Goal: Information Seeking & Learning: Learn about a topic

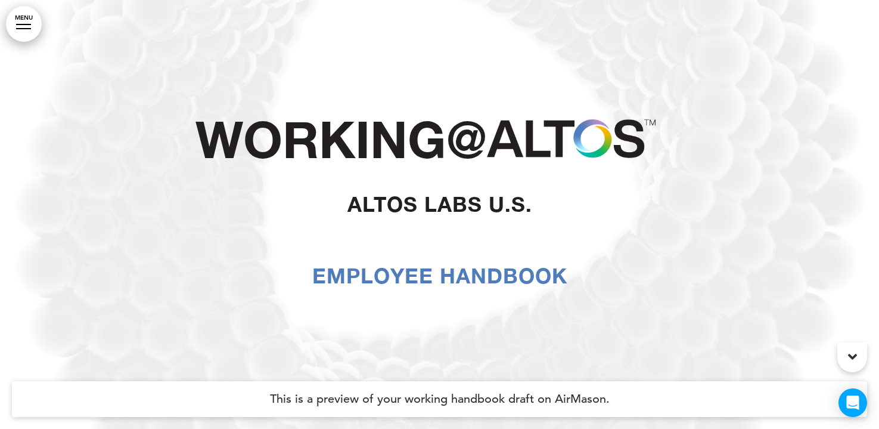
click at [21, 24] on div at bounding box center [23, 24] width 15 height 1
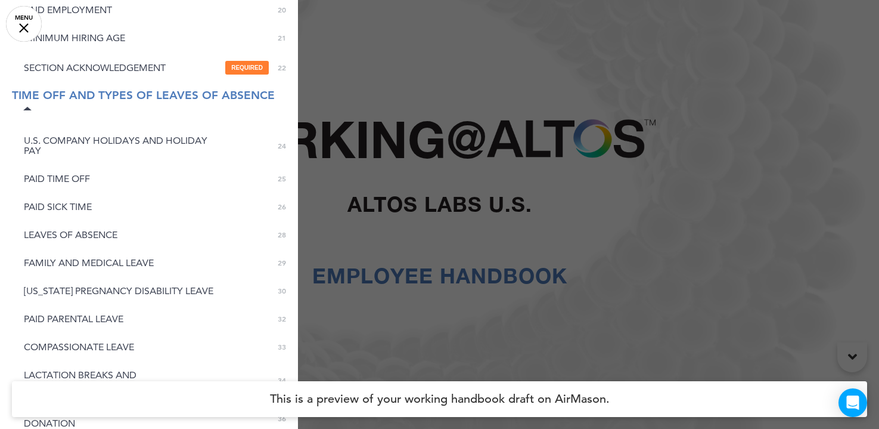
scroll to position [586, 0]
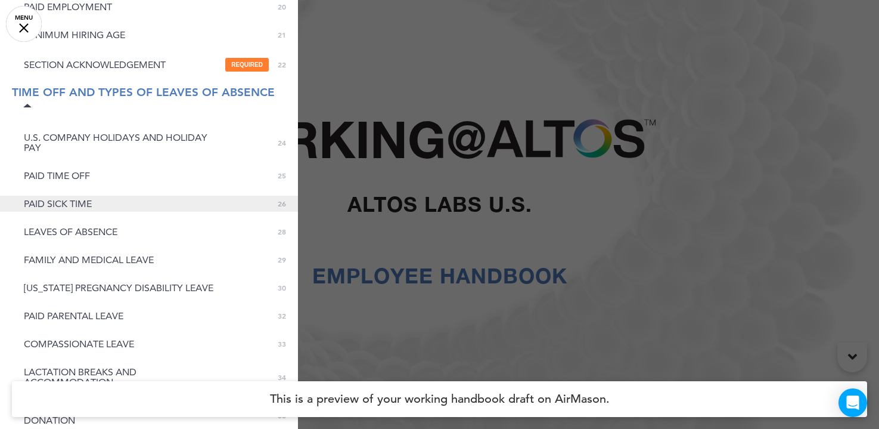
click at [67, 209] on span "PAID SICK TIME" at bounding box center [58, 204] width 68 height 10
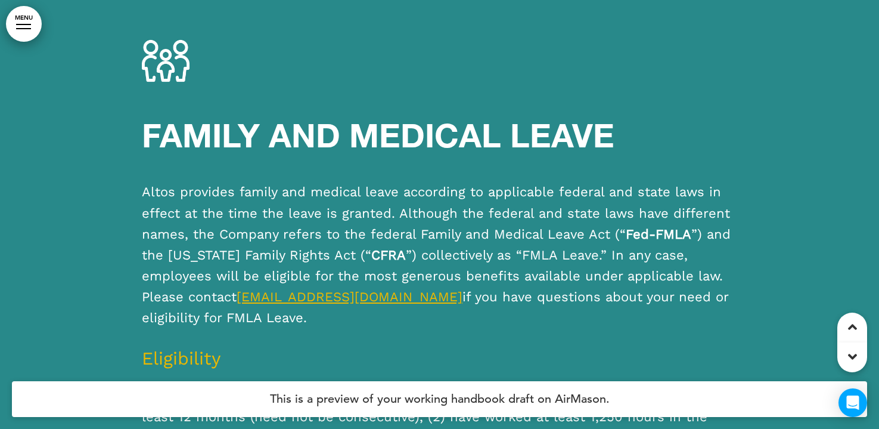
scroll to position [18092, 0]
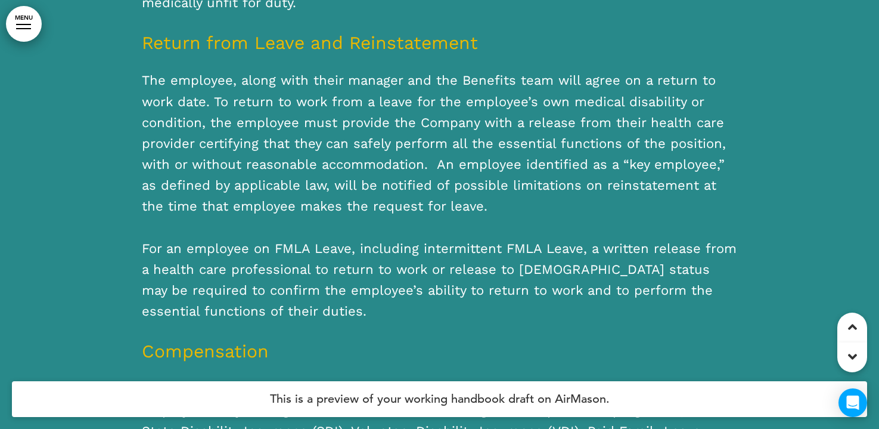
scroll to position [22726, 0]
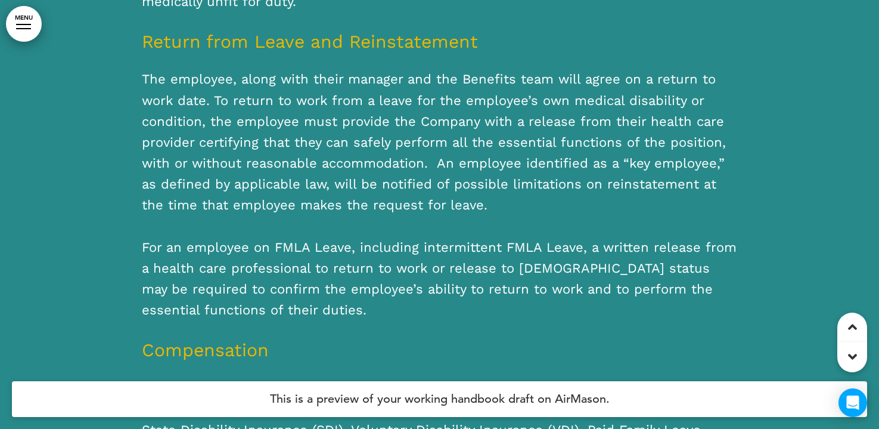
drag, startPoint x: 674, startPoint y: 140, endPoint x: 582, endPoint y: 138, distance: 92.4
drag, startPoint x: 618, startPoint y: 141, endPoint x: 494, endPoint y: 144, distance: 124.6
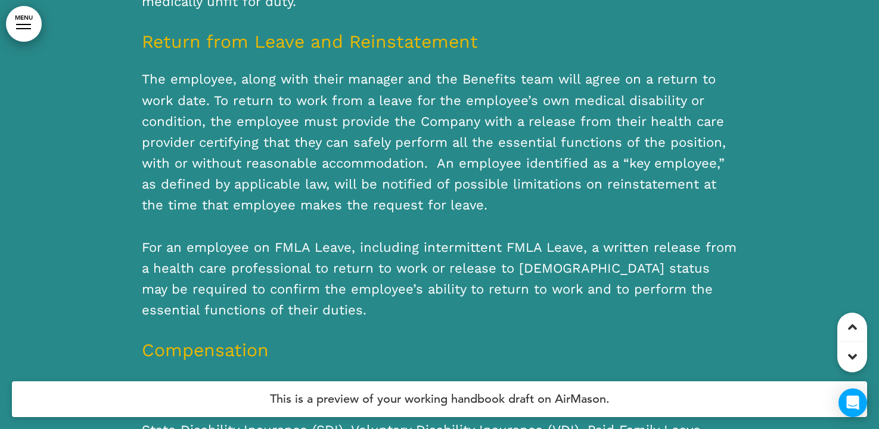
copy span "Wage Replacement"
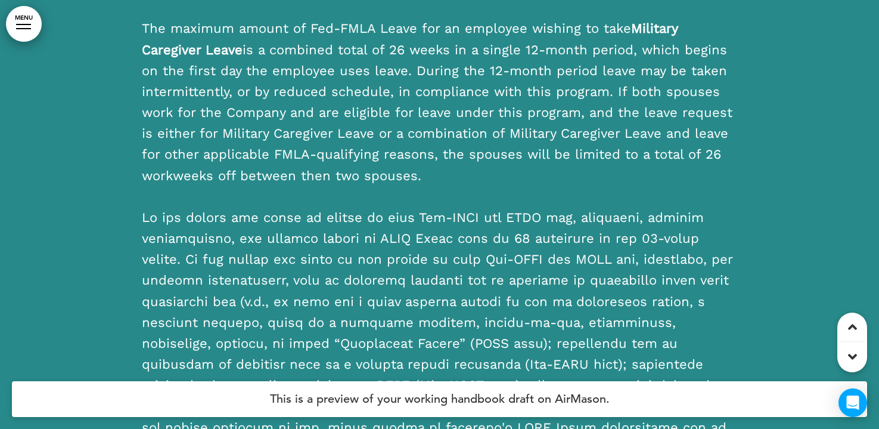
scroll to position [19466, 0]
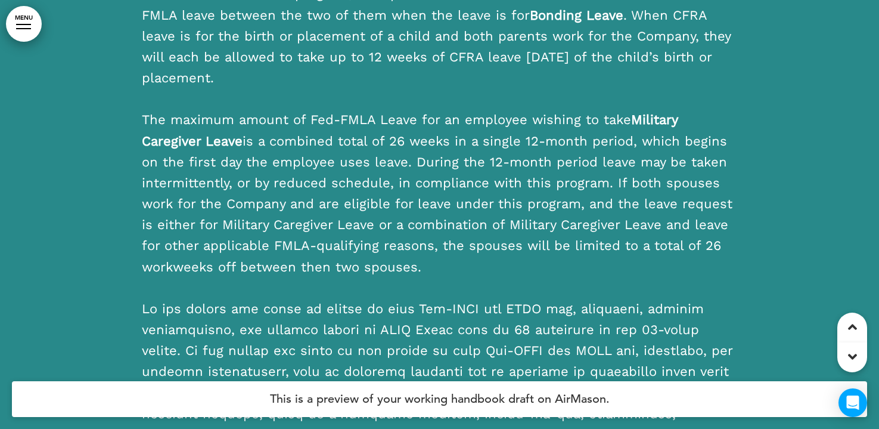
click at [18, 20] on link "MENU" at bounding box center [24, 24] width 36 height 36
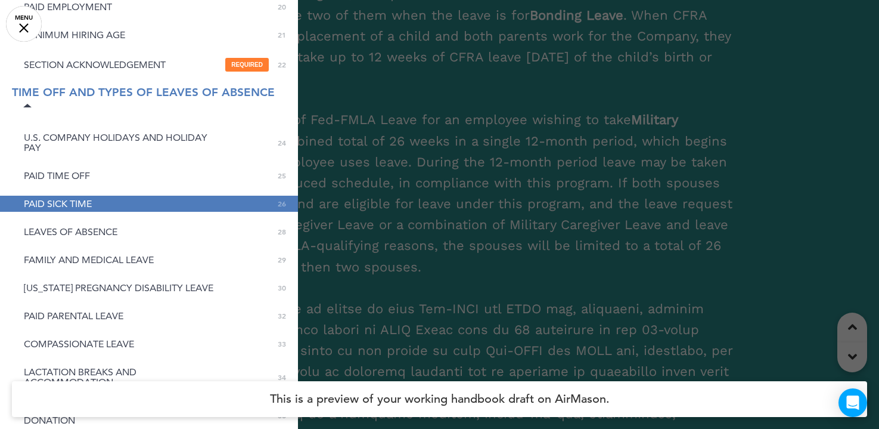
click at [41, 396] on h4 "This is a preview of your working handbook draft on AirMason." at bounding box center [439, 399] width 855 height 36
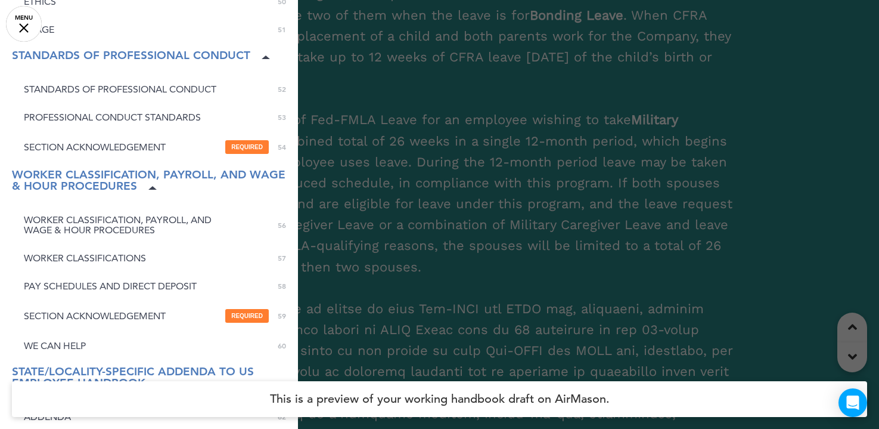
scroll to position [1381, 0]
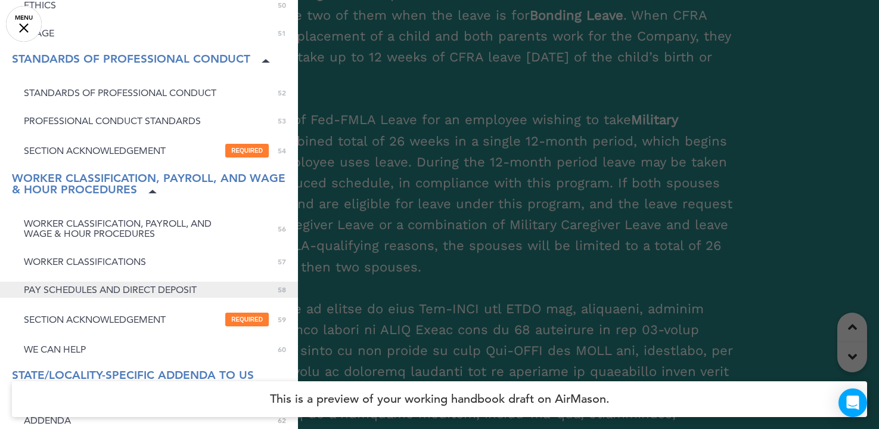
click at [72, 297] on link "PAY SCHEDULES AND DIRECT DEPOSIT 0 58" at bounding box center [149, 289] width 298 height 16
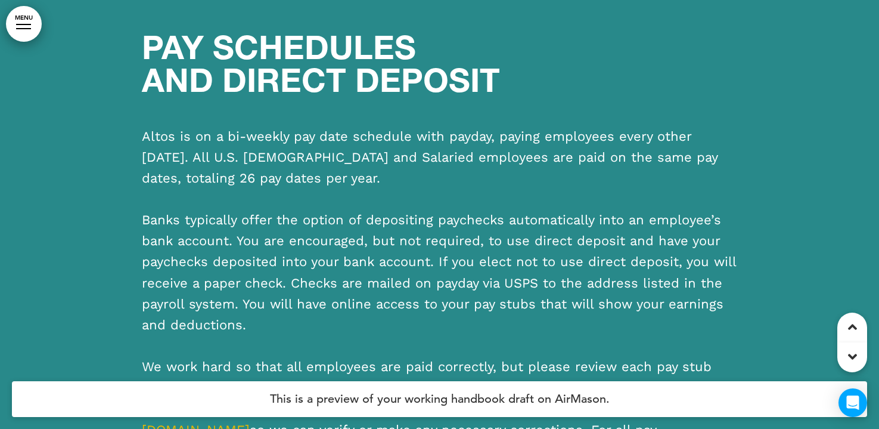
scroll to position [43665, 0]
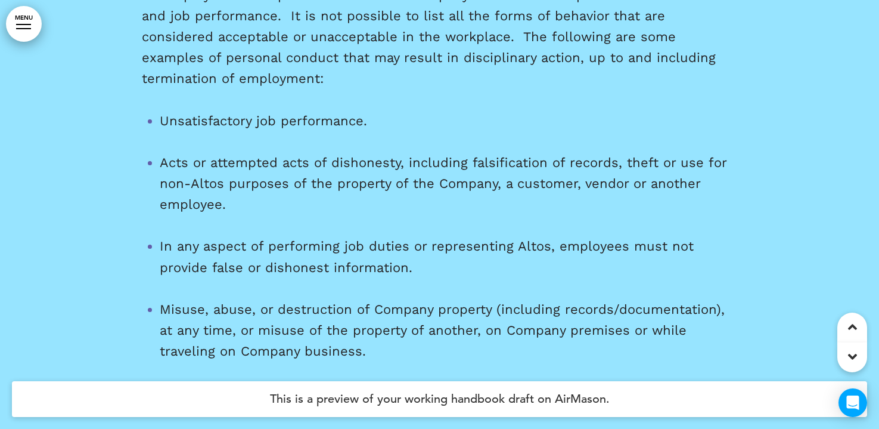
scroll to position [38818, 0]
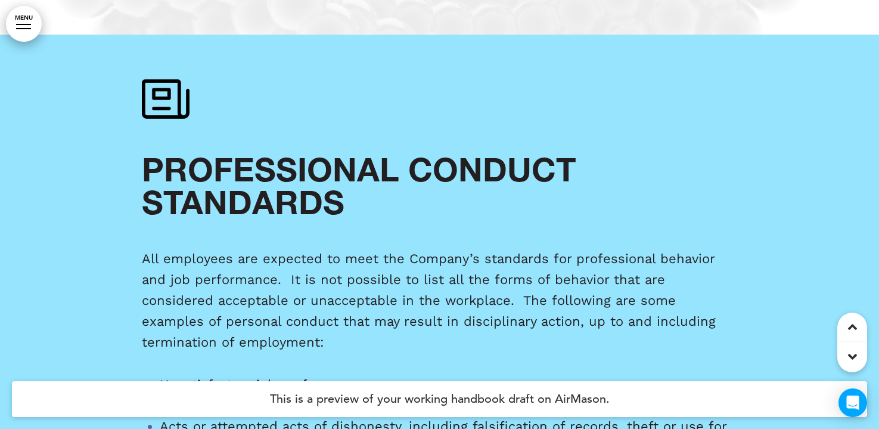
click at [856, 324] on icon at bounding box center [852, 327] width 9 height 14
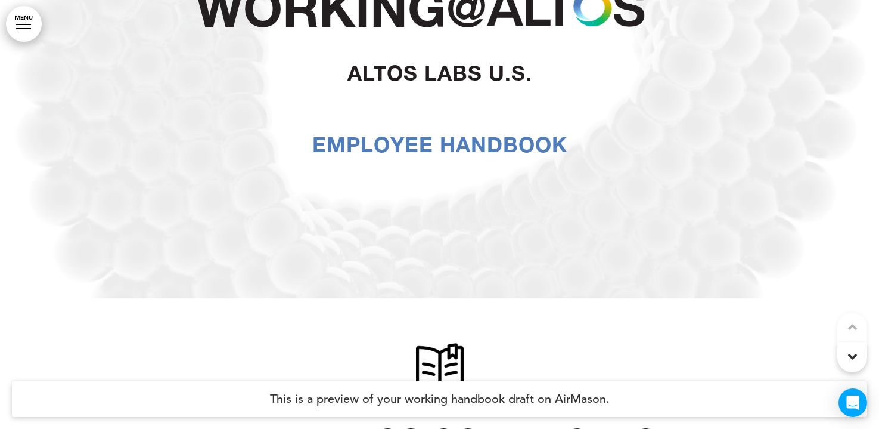
scroll to position [135, 0]
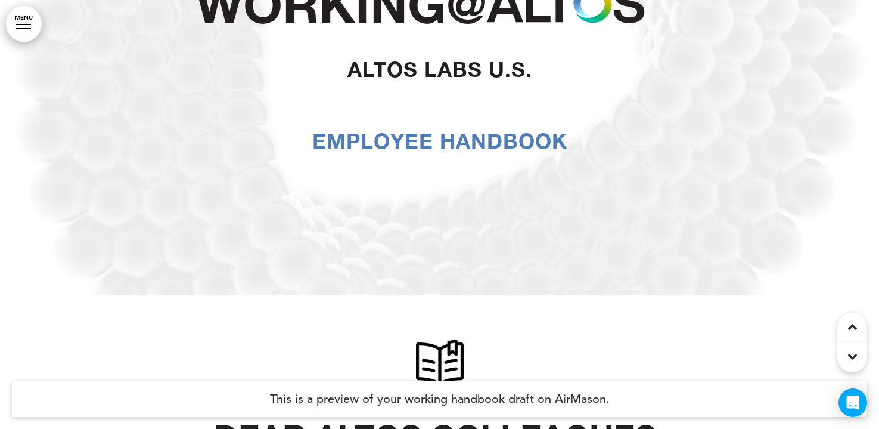
click at [261, 234] on div at bounding box center [439, 79] width 879 height 429
click at [858, 401] on icon "Open Intercom Messenger" at bounding box center [853, 402] width 14 height 15
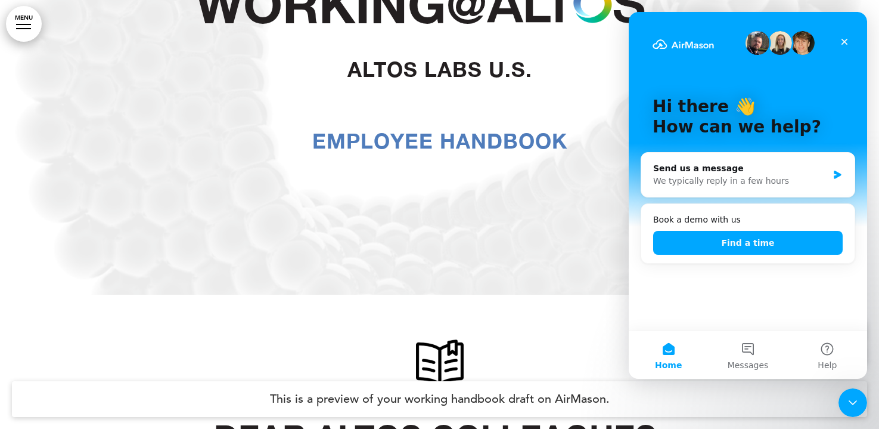
scroll to position [0, 0]
click at [842, 42] on icon "Close" at bounding box center [845, 42] width 10 height 10
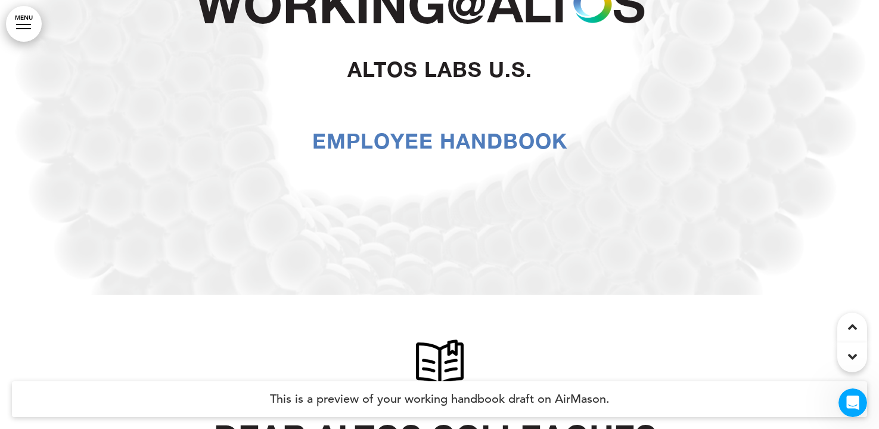
click at [424, 215] on div "Working@ Altos Labs U.S. EMPLOYEE HANDBOOK" at bounding box center [440, 80] width 596 height 292
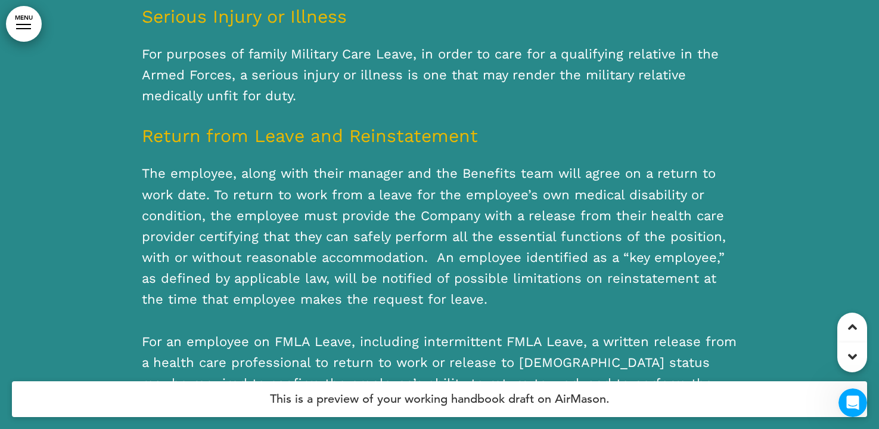
scroll to position [24133, 0]
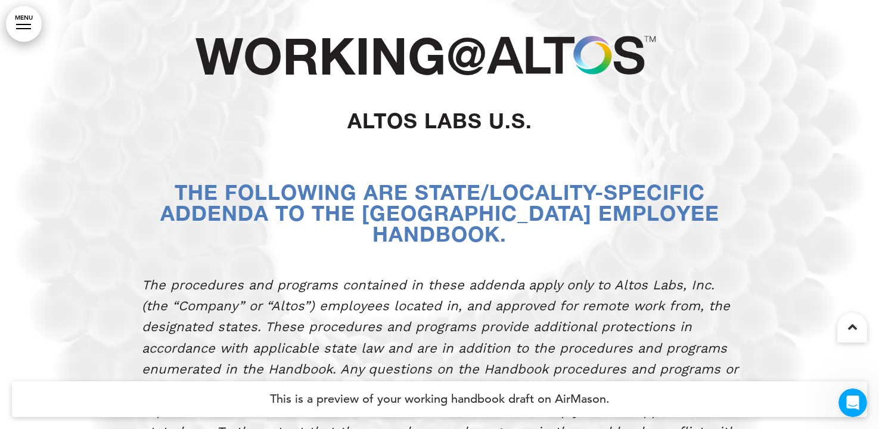
scroll to position [1186, 0]
